Goal: Transaction & Acquisition: Purchase product/service

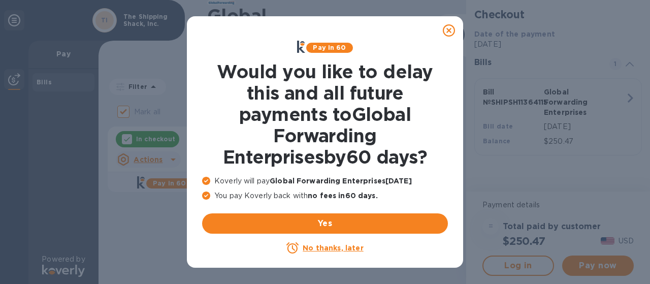
click at [315, 249] on u "No thanks, later" at bounding box center [332, 248] width 60 height 8
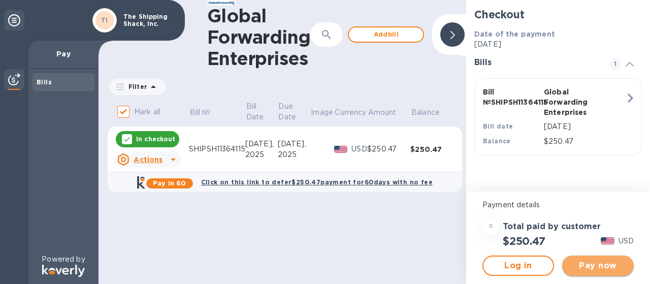
click at [592, 269] on span "Pay now" at bounding box center [597, 265] width 55 height 12
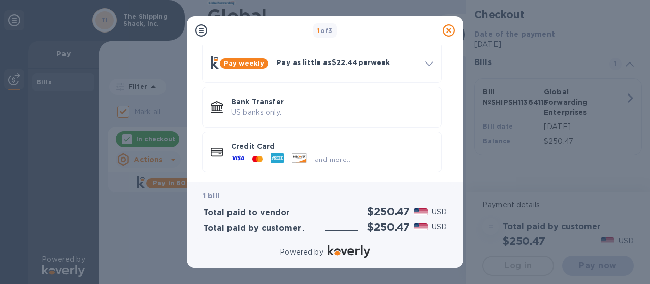
scroll to position [96, 0]
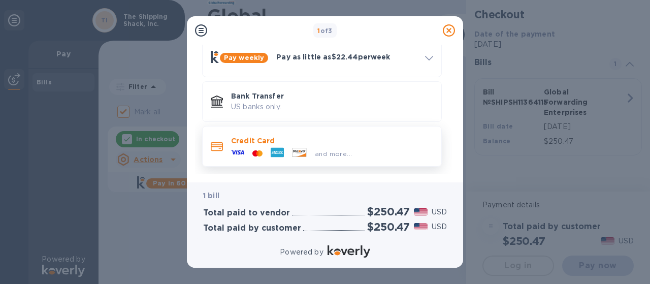
click at [260, 139] on p "Credit Card" at bounding box center [332, 141] width 202 height 10
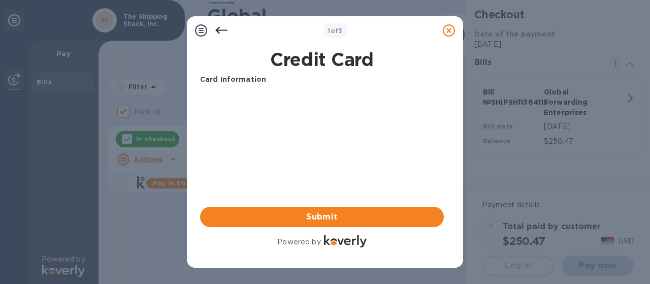
scroll to position [0, 0]
click at [201, 30] on icon at bounding box center [201, 30] width 12 height 12
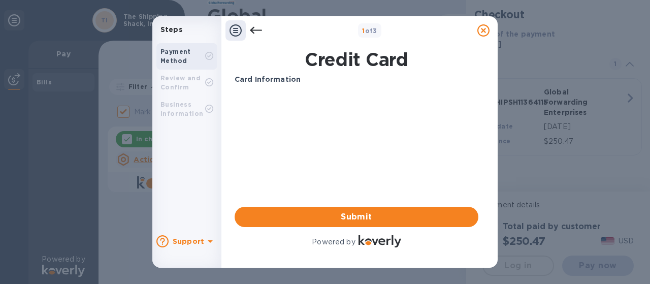
click at [190, 82] on div "Review and Confirm" at bounding box center [182, 83] width 45 height 18
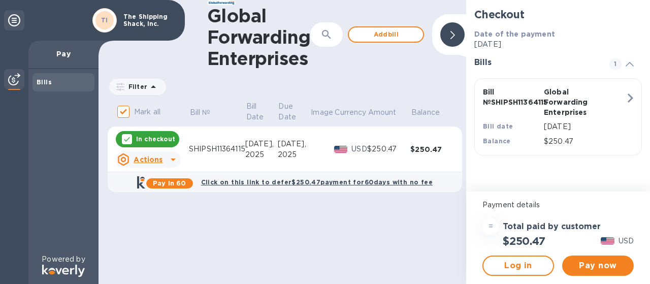
click at [165, 160] on div at bounding box center [173, 159] width 16 height 16
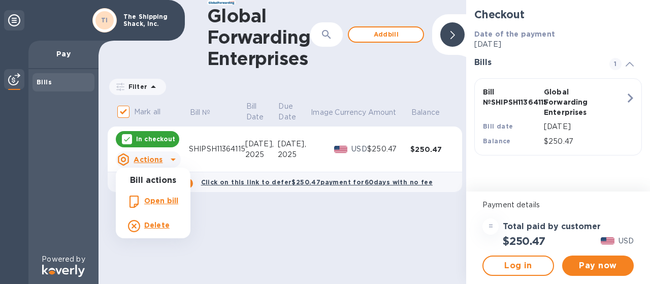
click at [597, 264] on div at bounding box center [325, 142] width 650 height 284
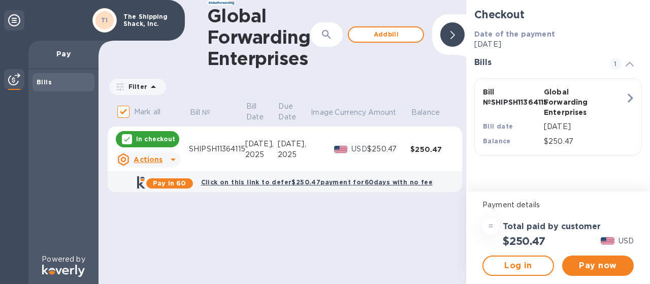
click at [597, 264] on span "Pay now" at bounding box center [597, 265] width 55 height 12
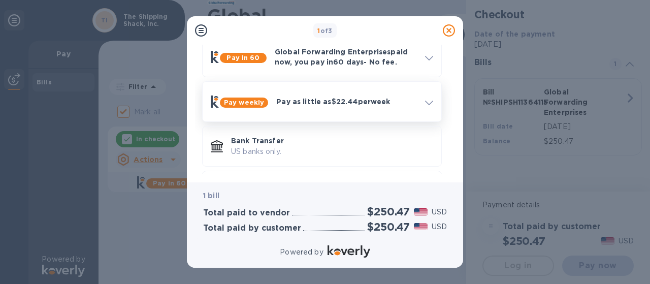
scroll to position [96, 0]
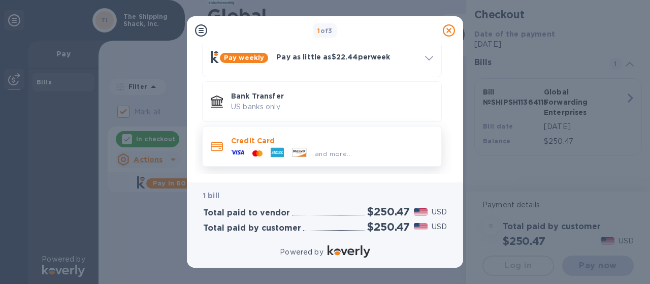
click at [339, 153] on span "and more..." at bounding box center [333, 154] width 37 height 8
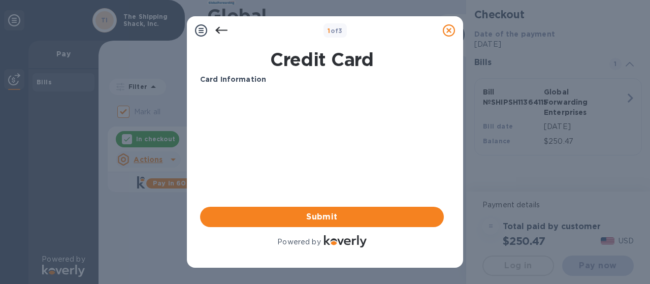
click at [220, 30] on icon at bounding box center [221, 30] width 12 height 7
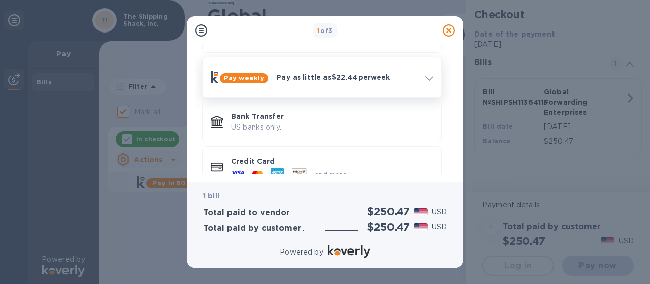
scroll to position [96, 0]
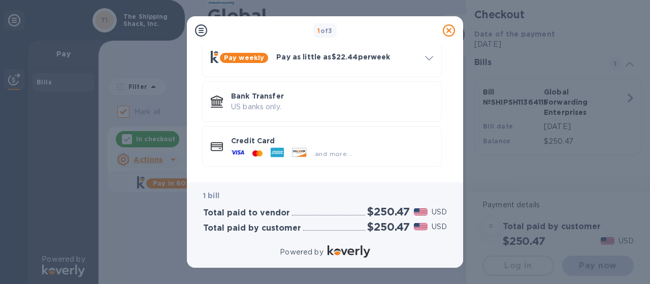
click at [589, 25] on div "1 of 3 Payment Methods Pay in 60 Global Forwarding Enterprises paid now, you pa…" at bounding box center [325, 142] width 650 height 284
click at [449, 29] on icon at bounding box center [449, 30] width 12 height 12
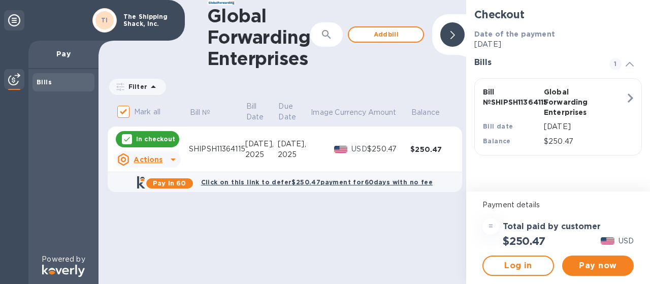
click at [450, 34] on div at bounding box center [452, 34] width 24 height 24
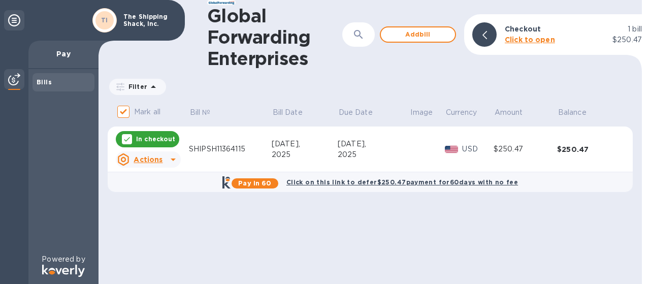
click at [163, 158] on div "Actions" at bounding box center [139, 159] width 49 height 16
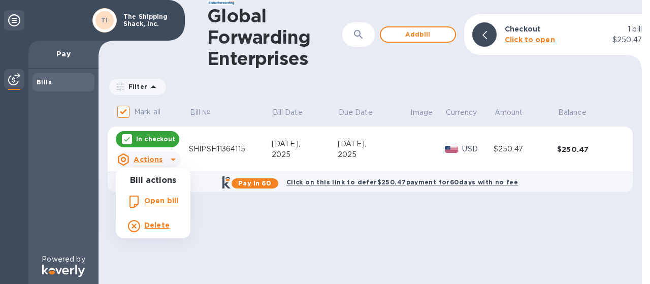
click at [166, 198] on b "Open bill" at bounding box center [161, 200] width 34 height 8
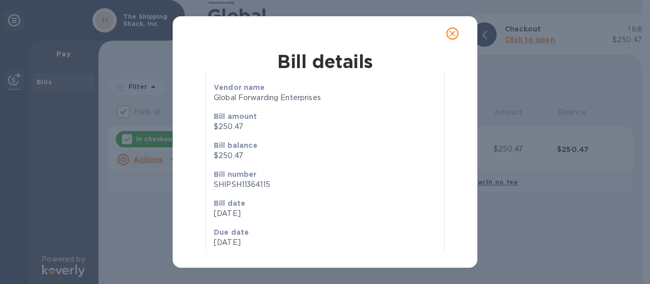
scroll to position [77, 0]
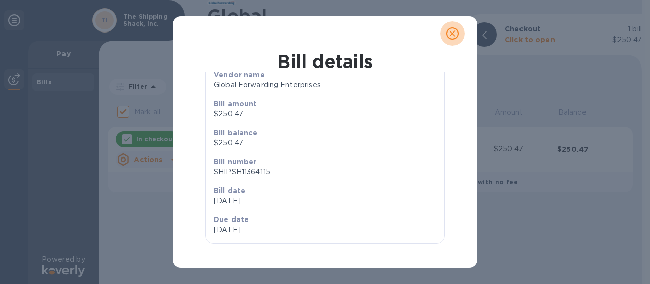
click at [450, 33] on icon "close" at bounding box center [452, 33] width 10 height 10
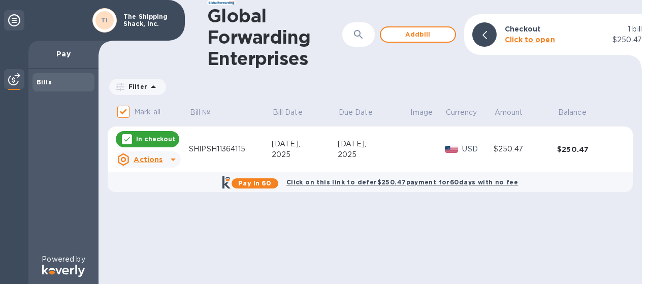
click at [528, 40] on b "Click to open" at bounding box center [529, 40] width 50 height 8
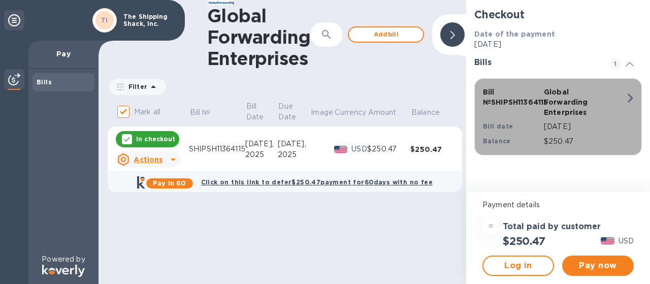
click at [630, 95] on icon "button" at bounding box center [630, 97] width 6 height 9
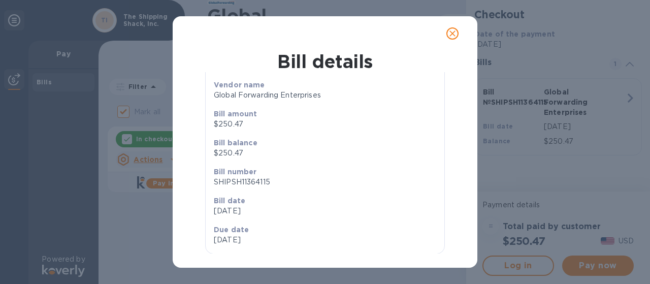
scroll to position [77, 0]
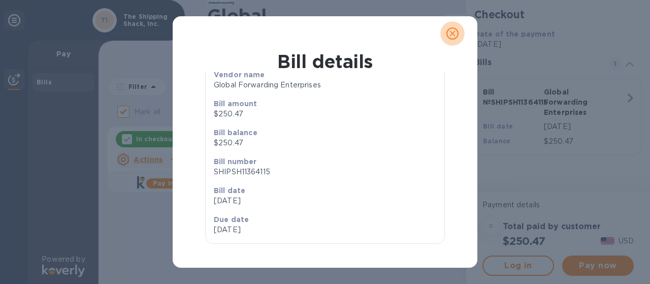
click at [455, 35] on icon "close" at bounding box center [452, 33] width 10 height 10
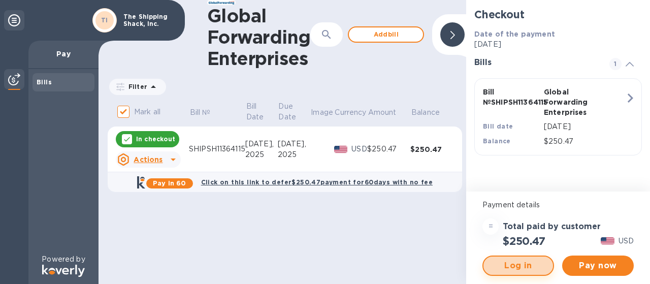
click at [519, 265] on span "Log in" at bounding box center [517, 265] width 53 height 12
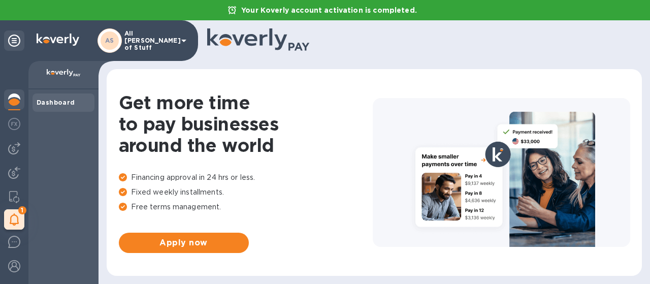
click at [180, 39] on icon at bounding box center [184, 41] width 12 height 12
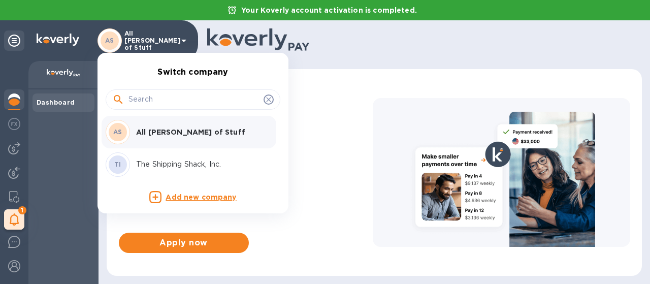
click at [268, 100] on icon at bounding box center [268, 99] width 8 height 8
click at [76, 105] on div at bounding box center [325, 142] width 650 height 284
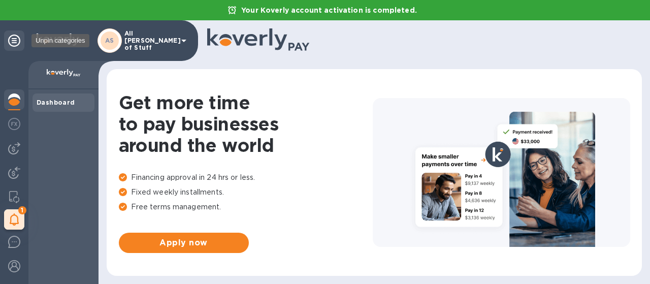
click at [16, 42] on icon at bounding box center [14, 41] width 12 height 12
click at [14, 103] on img at bounding box center [14, 99] width 12 height 12
click at [16, 217] on icon at bounding box center [15, 219] width 10 height 12
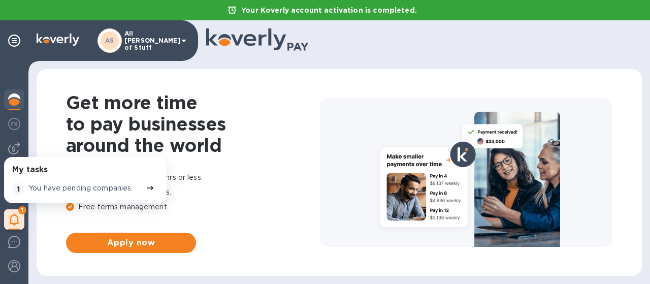
click at [330, 52] on div at bounding box center [419, 40] width 427 height 25
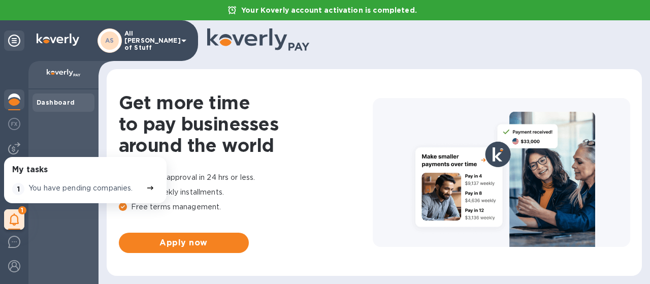
click at [17, 105] on img at bounding box center [14, 99] width 12 height 12
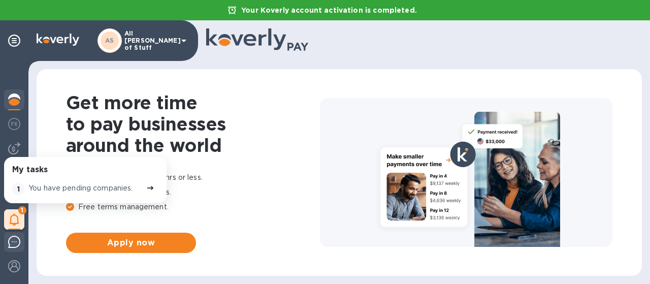
click at [12, 239] on img at bounding box center [14, 241] width 12 height 12
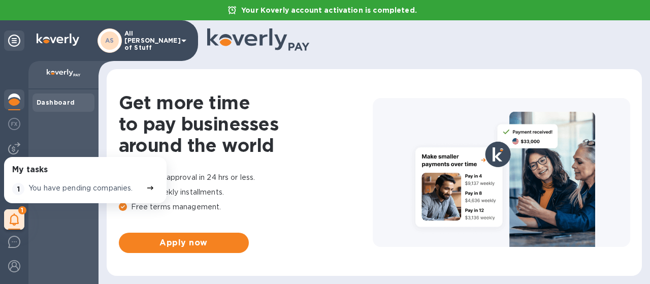
click at [15, 93] on img at bounding box center [14, 99] width 12 height 12
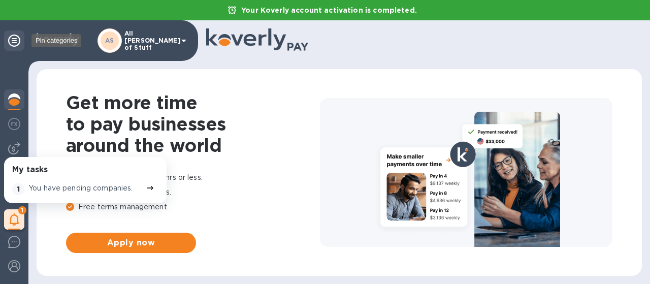
click at [16, 40] on icon at bounding box center [14, 41] width 12 height 12
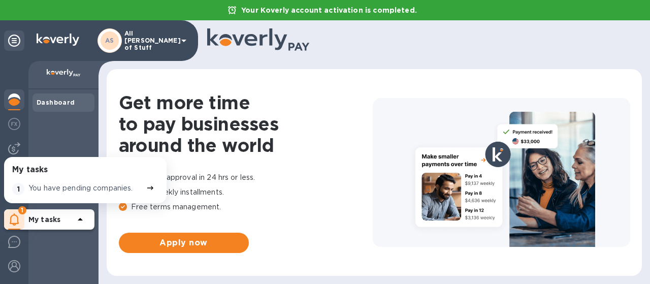
click at [82, 217] on icon at bounding box center [80, 219] width 12 height 12
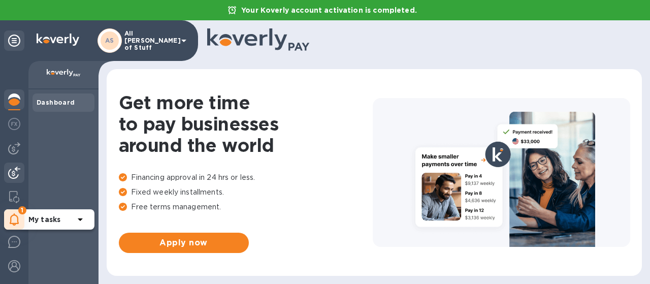
click at [11, 166] on img at bounding box center [14, 172] width 12 height 12
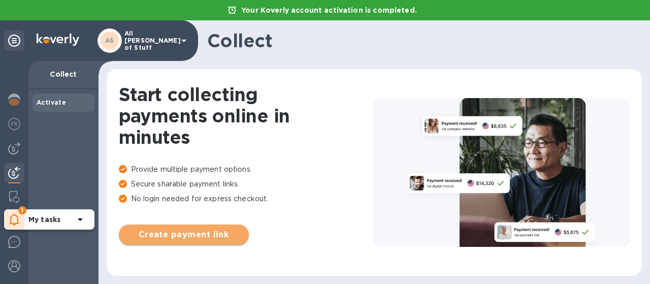
click at [158, 229] on span "Create payment link" at bounding box center [184, 234] width 114 height 12
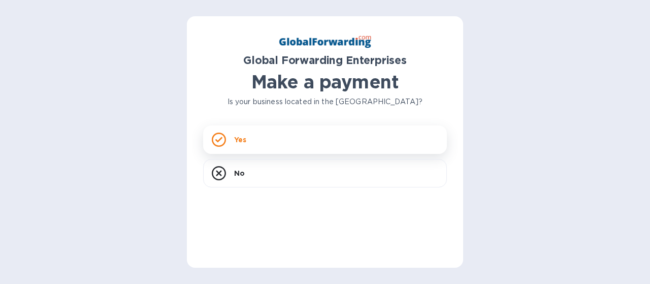
click at [241, 143] on p "Yes" at bounding box center [240, 139] width 12 height 10
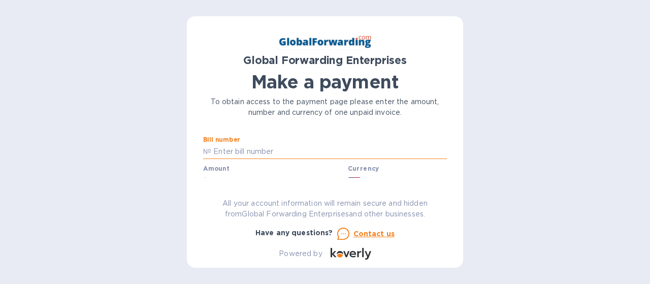
click at [245, 151] on input "text" at bounding box center [328, 151] width 235 height 15
paste input "SHIPSH11364115"
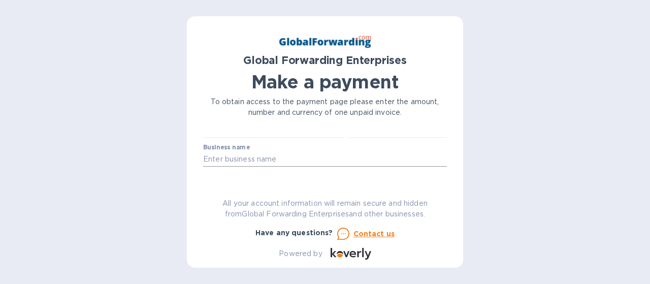
type input "SHIPSH11364115"
click at [358, 164] on input "text" at bounding box center [325, 159] width 244 height 15
type input "The Shipping Shack, Inc."
click at [289, 175] on input "text" at bounding box center [276, 180] width 136 height 15
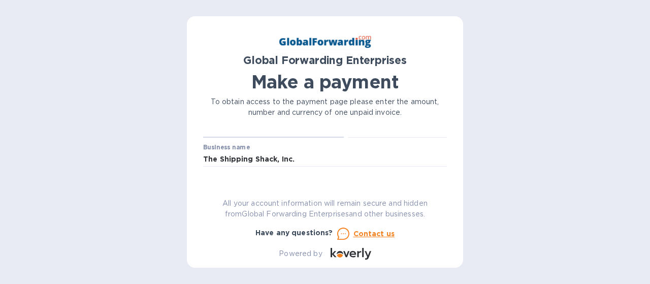
scroll to position [14, 0]
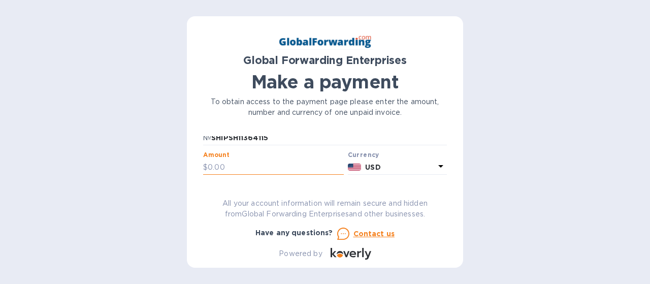
click at [270, 166] on input "text" at bounding box center [276, 166] width 136 height 15
click at [224, 171] on input "text" at bounding box center [276, 166] width 136 height 15
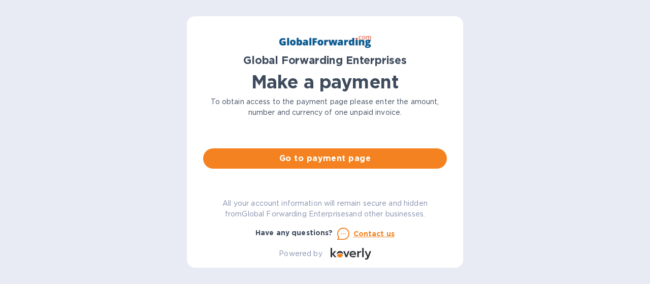
scroll to position [99, 0]
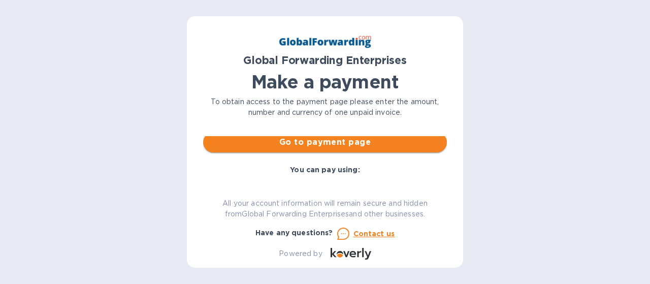
type input "250.47"
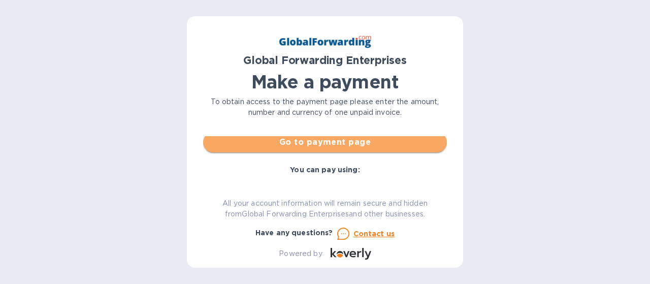
click at [378, 148] on button "Go to payment page" at bounding box center [325, 142] width 244 height 20
